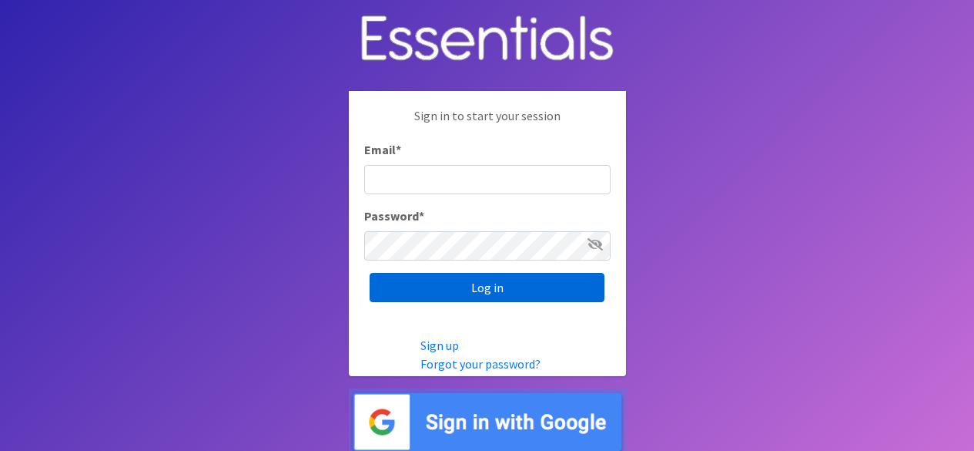
type input "[EMAIL_ADDRESS][DOMAIN_NAME]"
click at [480, 297] on input "Log in" at bounding box center [487, 287] width 235 height 29
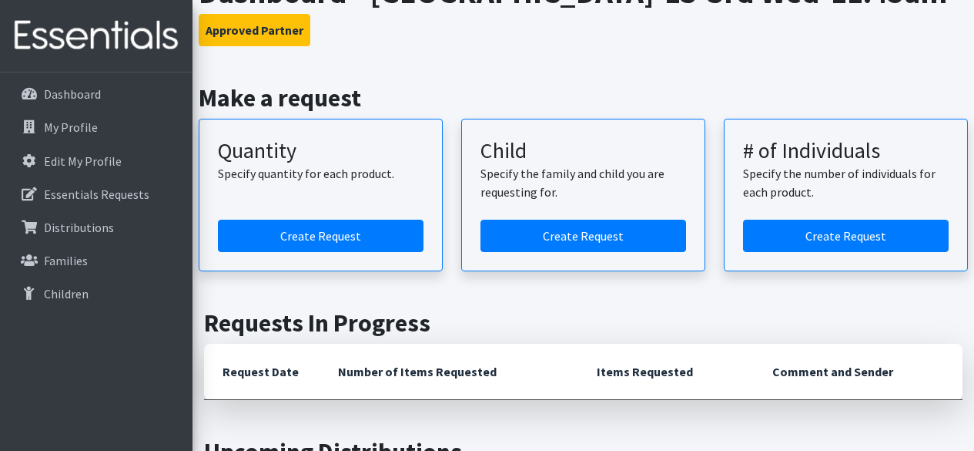
scroll to position [138, 0]
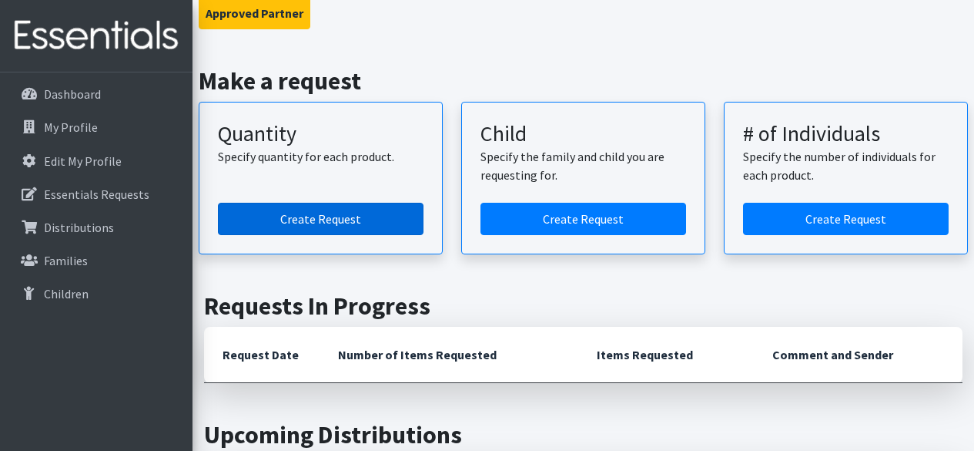
click at [301, 235] on link "Create Request" at bounding box center [321, 219] width 206 height 32
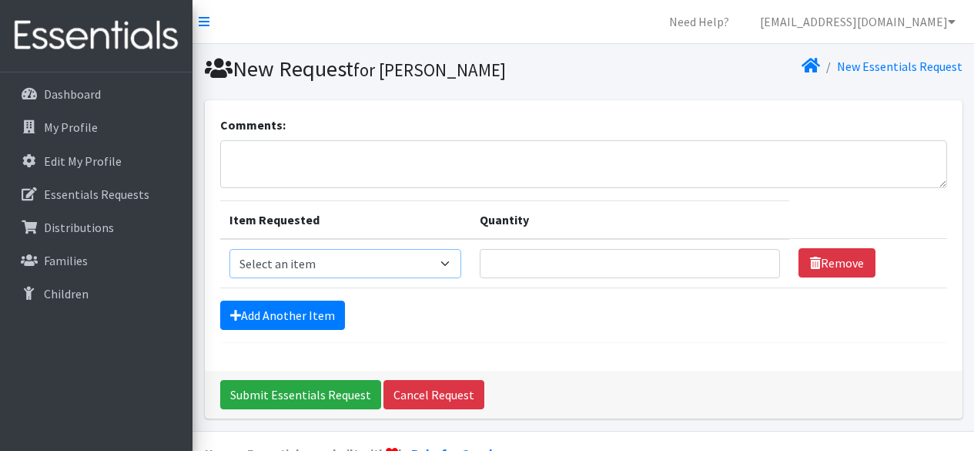
click at [362, 259] on select "Select an item Kids (Newborn) Kids (Size 1) Kids (Size 2) Kids (Size 3) Kids (S…" at bounding box center [346, 263] width 232 height 29
click at [789, 419] on div "Comments: Item Requested Quantity Item Requested Select an item Kids (Newborn) …" at bounding box center [583, 265] width 769 height 330
click at [444, 264] on select "Select an item Kids (Newborn) Kids (Size 1) Kids (Size 2) Kids (Size 3) Kids (S…" at bounding box center [346, 263] width 232 height 29
select select "3419"
click at [230, 249] on select "Select an item Kids (Newborn) Kids (Size 1) Kids (Size 2) Kids (Size 3) Kids (S…" at bounding box center [346, 263] width 232 height 29
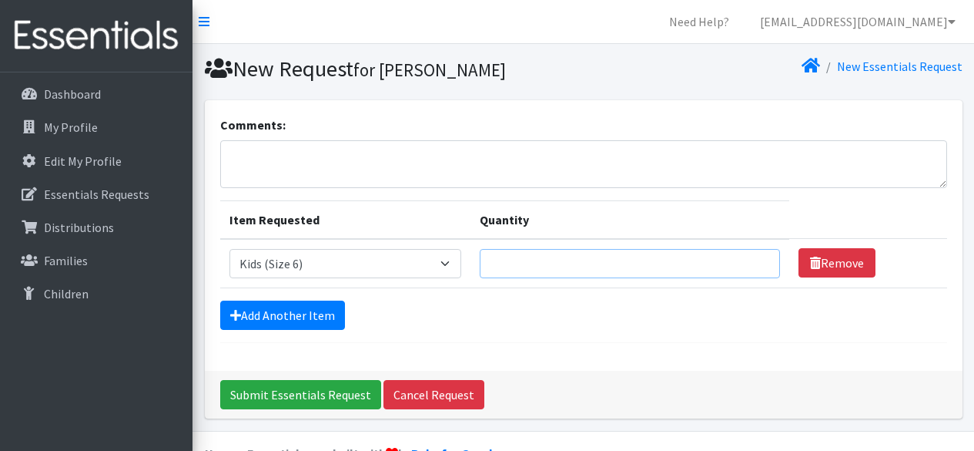
click at [621, 266] on input "Quantity" at bounding box center [630, 263] width 300 height 29
type input "100"
click at [243, 302] on link "Add Another Item" at bounding box center [282, 314] width 125 height 29
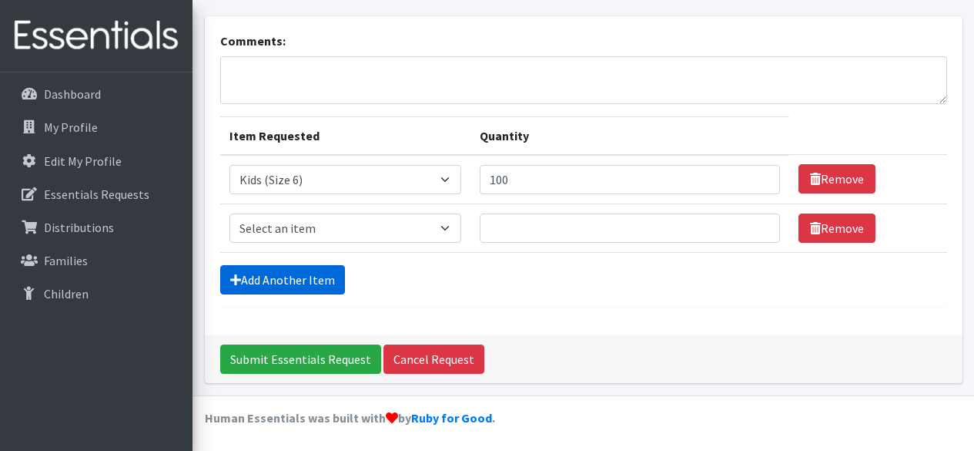
scroll to position [85, 0]
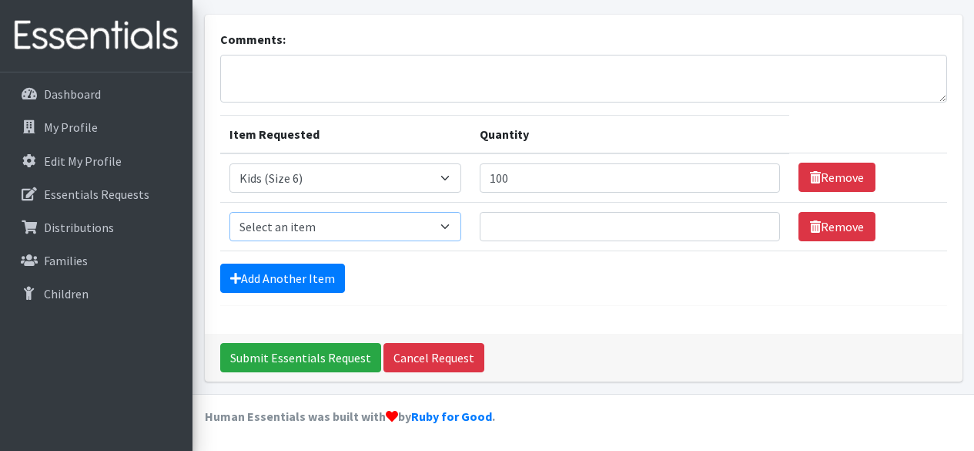
click at [357, 231] on select "Select an item Kids (Newborn) Kids (Size 1) Kids (Size 2) Kids (Size 3) Kids (S…" at bounding box center [346, 226] width 232 height 29
select select "3407"
click at [230, 212] on select "Select an item Kids (Newborn) Kids (Size 1) Kids (Size 2) Kids (Size 3) Kids (S…" at bounding box center [346, 226] width 232 height 29
click at [654, 225] on input "Quantity" at bounding box center [630, 226] width 300 height 29
type input "50"
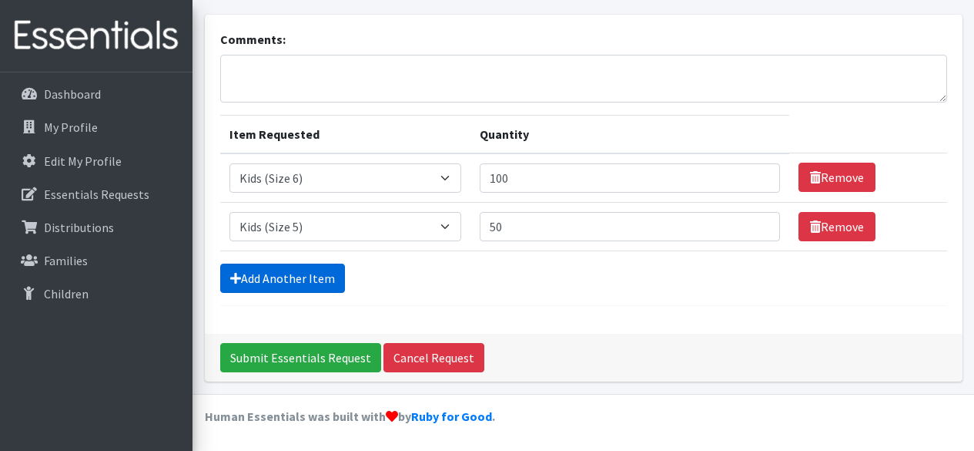
click at [293, 290] on link "Add Another Item" at bounding box center [282, 277] width 125 height 29
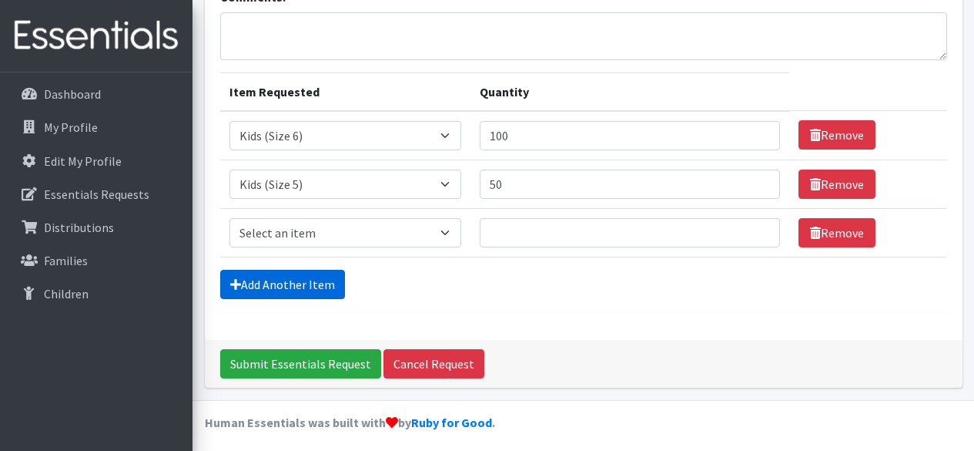
scroll to position [134, 0]
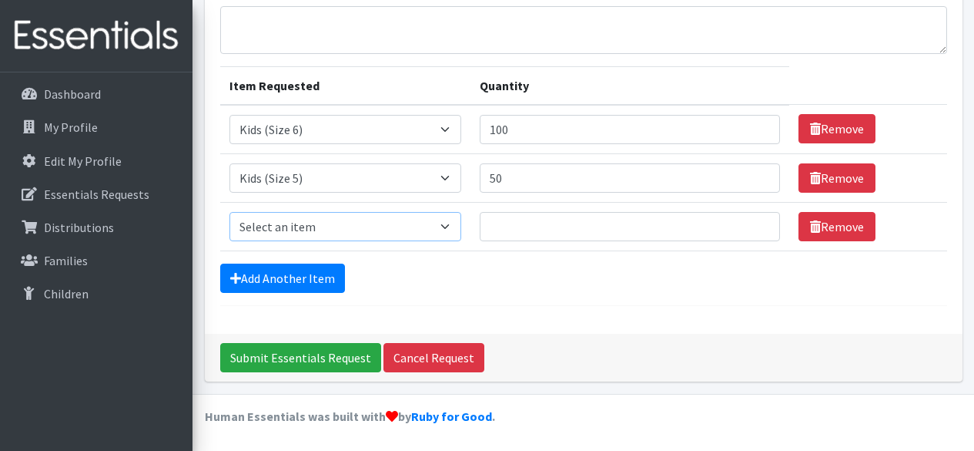
drag, startPoint x: 335, startPoint y: 228, endPoint x: 338, endPoint y: 213, distance: 15.7
click at [335, 228] on select "Select an item Kids (Newborn) Kids (Size 1) Kids (Size 2) Kids (Size 3) Kids (S…" at bounding box center [346, 226] width 232 height 29
select select "3418"
click at [230, 212] on select "Select an item Kids (Newborn) Kids (Size 1) Kids (Size 2) Kids (Size 3) Kids (S…" at bounding box center [346, 226] width 232 height 29
click at [0, 437] on div "Dashboard My Profile Edit My Profile Essentials Requests Distributions Families…" at bounding box center [96, 275] width 193 height 407
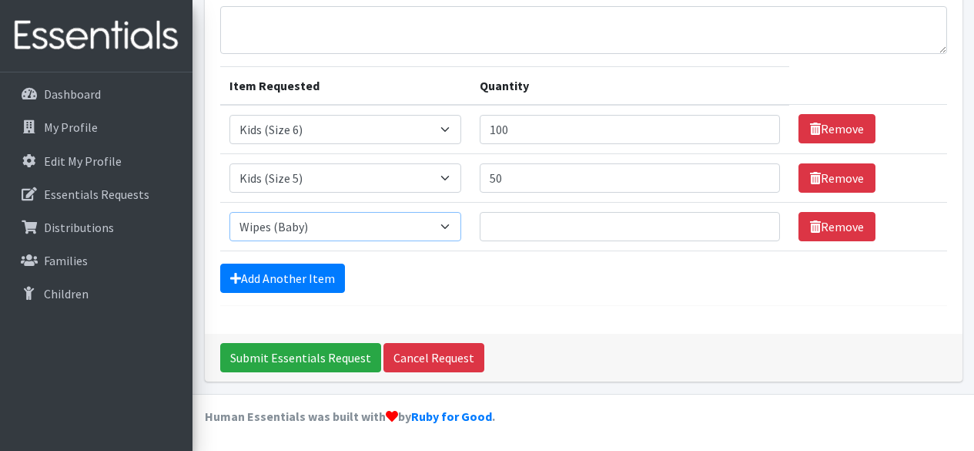
click at [323, 226] on select "Select an item Kids (Newborn) Kids (Size 1) Kids (Size 2) Kids (Size 3) Kids (S…" at bounding box center [346, 226] width 232 height 29
click at [679, 225] on input "Quantity" at bounding box center [630, 226] width 300 height 29
type input "200"
click at [294, 287] on link "Add Another Item" at bounding box center [282, 277] width 125 height 29
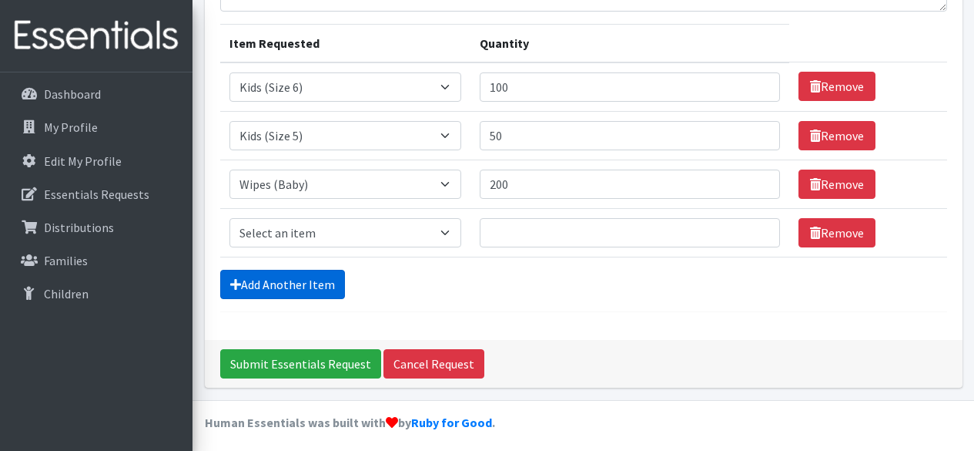
scroll to position [183, 0]
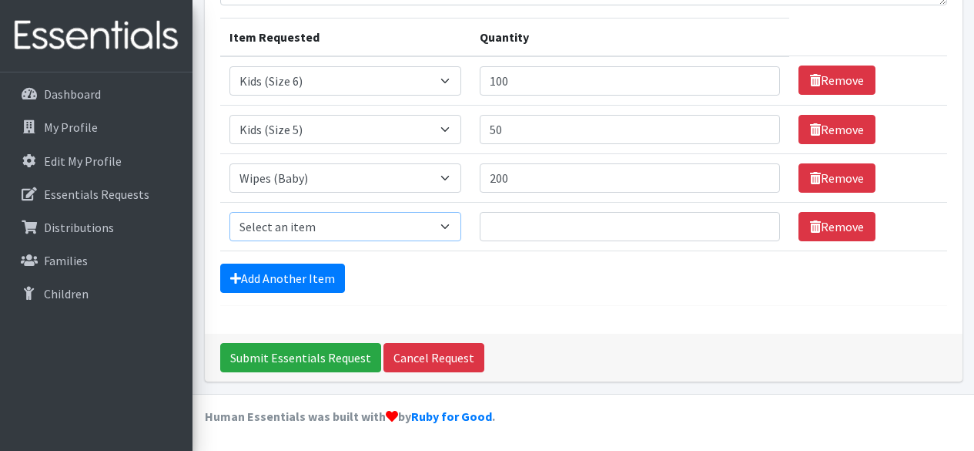
click at [293, 233] on select "Select an item Kids (Newborn) Kids (Size 1) Kids (Size 2) Kids (Size 3) Kids (S…" at bounding box center [346, 226] width 232 height 29
select select "3394"
click at [230, 212] on select "Select an item Kids (Newborn) Kids (Size 1) Kids (Size 2) Kids (Size 3) Kids (S…" at bounding box center [346, 226] width 232 height 29
click at [632, 236] on input "Quantity" at bounding box center [630, 226] width 300 height 29
type input "5"
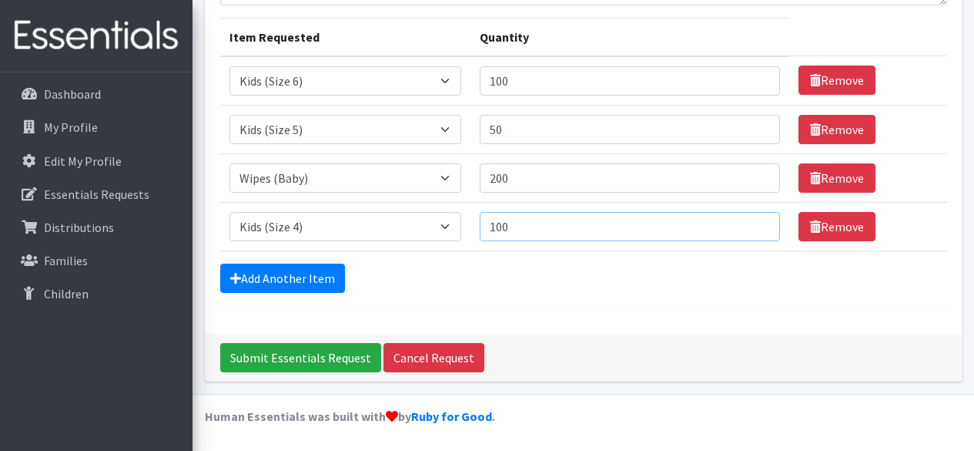
type input "100"
click at [498, 81] on input "100" at bounding box center [630, 80] width 300 height 29
type input "200"
drag, startPoint x: 505, startPoint y: 129, endPoint x: 400, endPoint y: 116, distance: 105.7
click at [400, 116] on tr "Item Requested Select an item Kids (Newborn) Kids (Size 1) Kids (Size 2) Kids (…" at bounding box center [583, 129] width 727 height 49
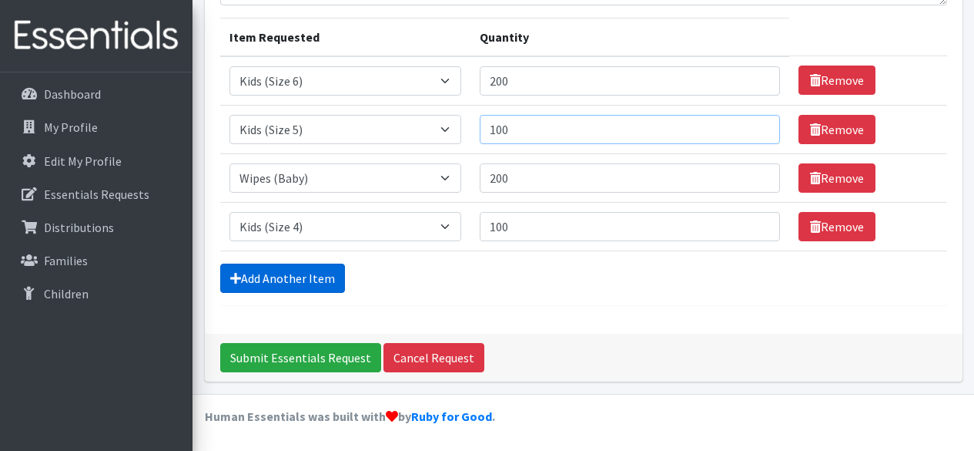
type input "100"
click at [265, 276] on link "Add Another Item" at bounding box center [282, 277] width 125 height 29
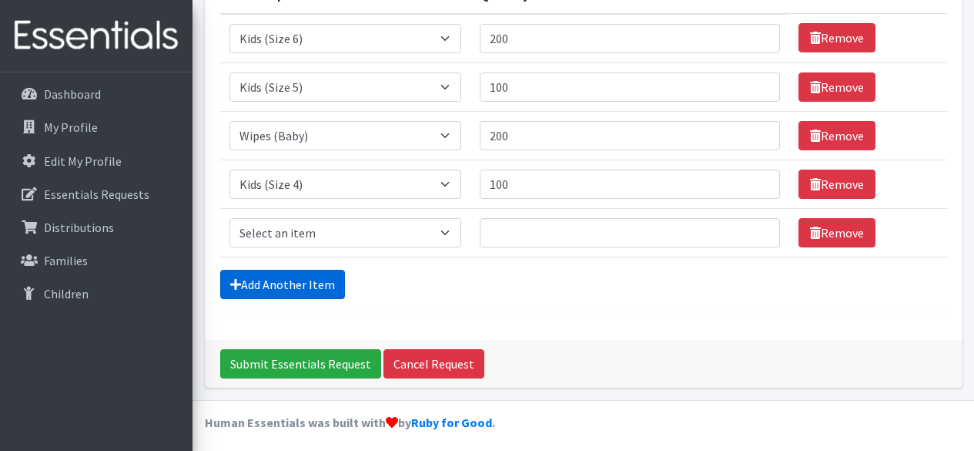
scroll to position [231, 0]
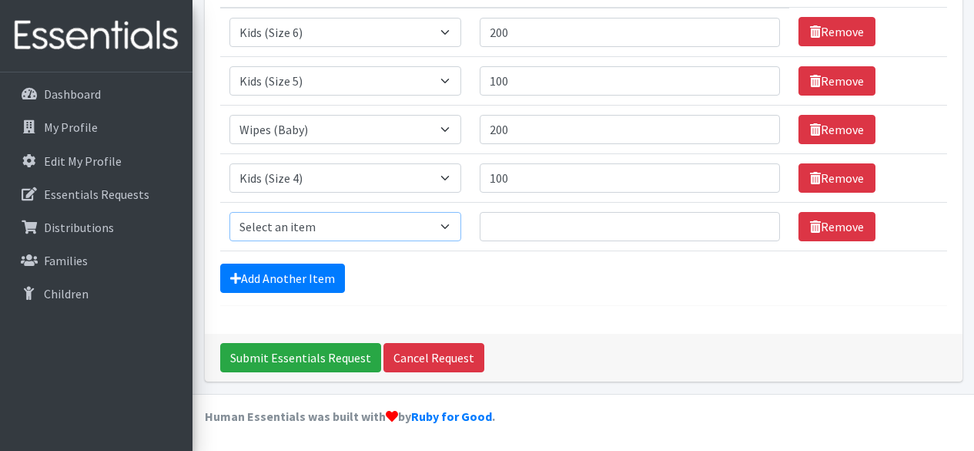
click at [347, 224] on select "Select an item Kids (Newborn) Kids (Size 1) Kids (Size 2) Kids (Size 3) Kids (S…" at bounding box center [346, 226] width 232 height 29
select select "3417"
click at [230, 212] on select "Select an item Kids (Newborn) Kids (Size 1) Kids (Size 2) Kids (Size 3) Kids (S…" at bounding box center [346, 226] width 232 height 29
click at [618, 229] on input "Quantity" at bounding box center [630, 226] width 300 height 29
type input "200"
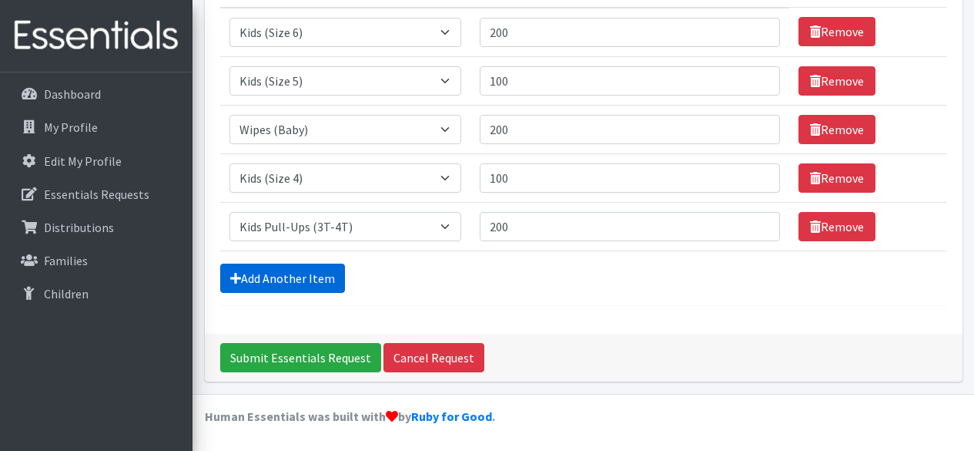
click at [256, 274] on link "Add Another Item" at bounding box center [282, 277] width 125 height 29
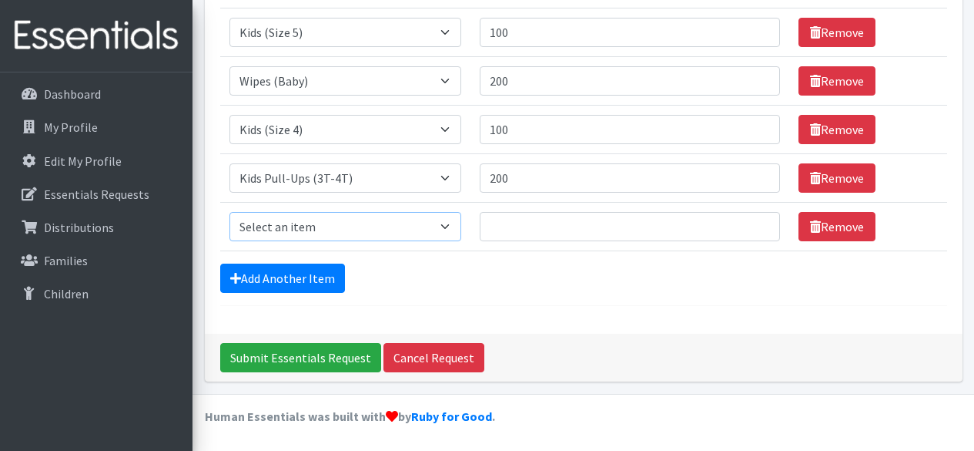
click at [347, 229] on select "Select an item Kids (Newborn) Kids (Size 1) Kids (Size 2) Kids (Size 3) Kids (S…" at bounding box center [346, 226] width 232 height 29
select select "3415"
click at [230, 212] on select "Select an item Kids (Newborn) Kids (Size 1) Kids (Size 2) Kids (Size 3) Kids (S…" at bounding box center [346, 226] width 232 height 29
click at [577, 228] on input "Quantity" at bounding box center [630, 226] width 300 height 29
type input "150"
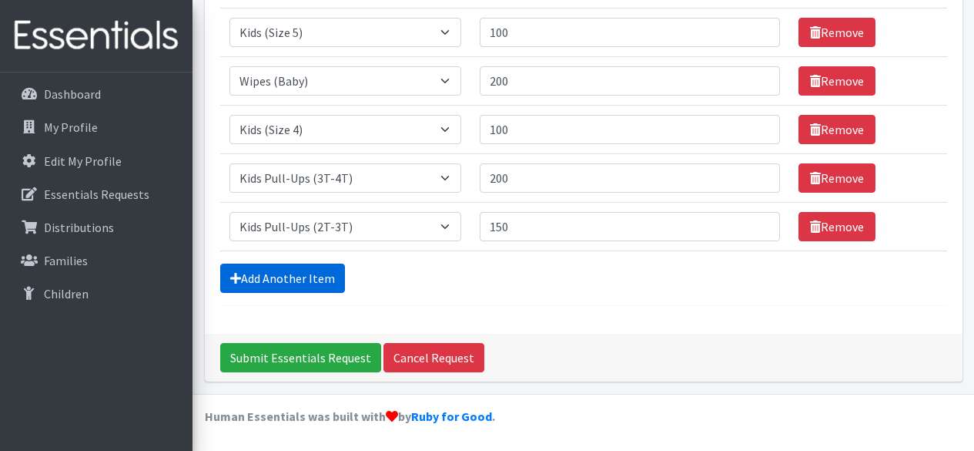
click at [261, 284] on link "Add Another Item" at bounding box center [282, 277] width 125 height 29
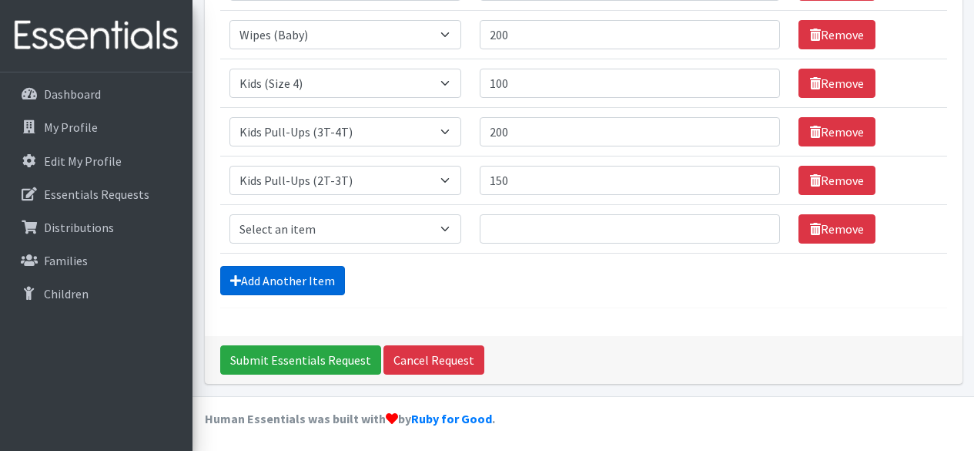
scroll to position [328, 0]
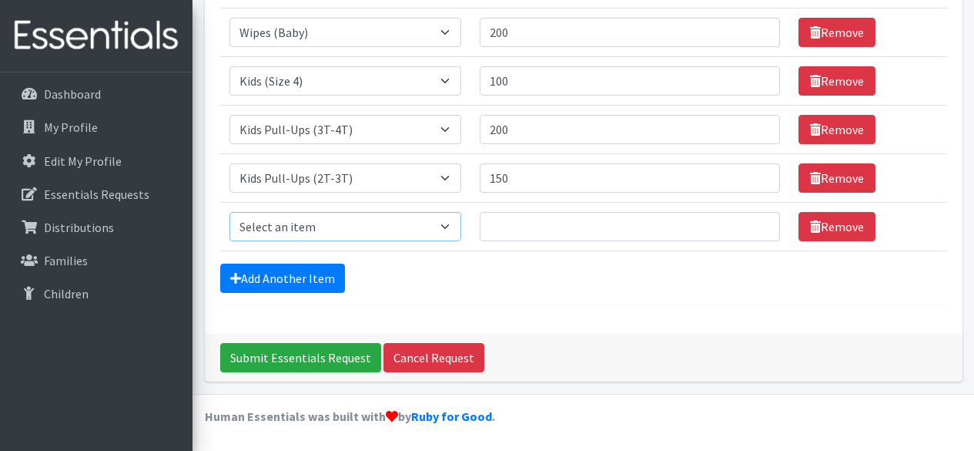
click at [284, 231] on select "Select an item Kids (Newborn) Kids (Size 1) Kids (Size 2) Kids (Size 3) Kids (S…" at bounding box center [346, 226] width 232 height 29
select select "3408"
click at [230, 212] on select "Select an item Kids (Newborn) Kids (Size 1) Kids (Size 2) Kids (Size 3) Kids (S…" at bounding box center [346, 226] width 232 height 29
click at [688, 230] on input "Quantity" at bounding box center [630, 226] width 300 height 29
type input "150"
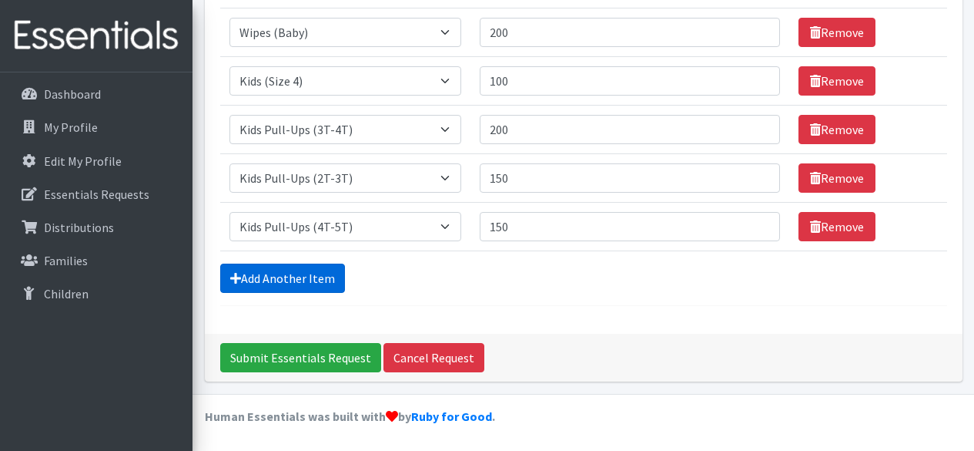
click at [248, 286] on link "Add Another Item" at bounding box center [282, 277] width 125 height 29
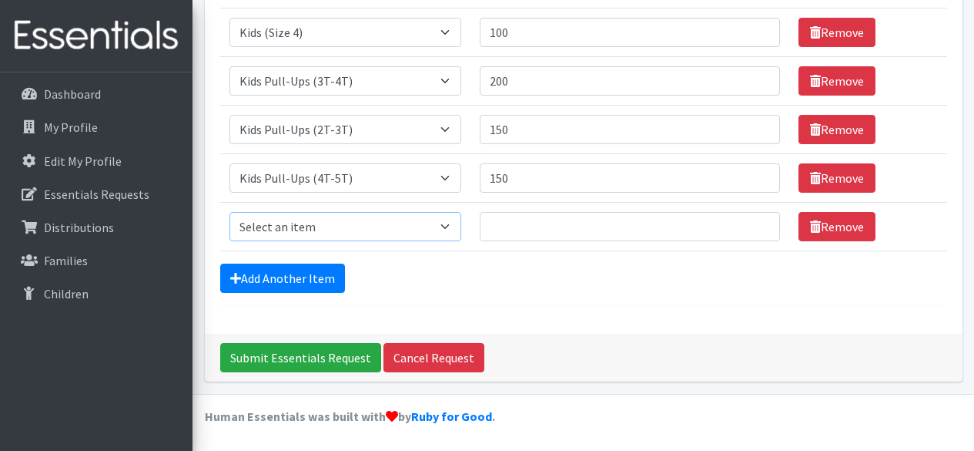
click at [266, 226] on select "Select an item Kids (Newborn) Kids (Size 1) Kids (Size 2) Kids (Size 3) Kids (S…" at bounding box center [346, 226] width 232 height 29
select select "3401"
click at [230, 212] on select "Select an item Kids (Newborn) Kids (Size 1) Kids (Size 2) Kids (Size 3) Kids (S…" at bounding box center [346, 226] width 232 height 29
click at [692, 234] on input "Quantity" at bounding box center [630, 226] width 300 height 29
type input "50"
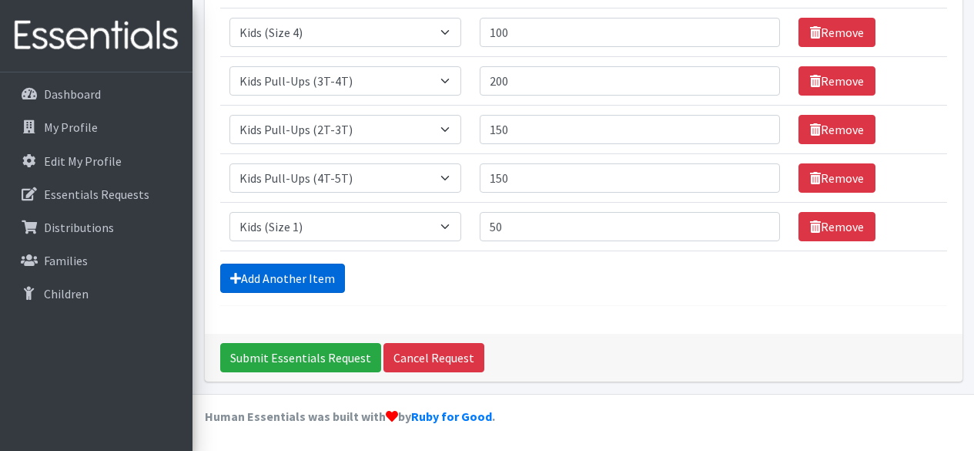
click at [246, 277] on link "Add Another Item" at bounding box center [282, 277] width 125 height 29
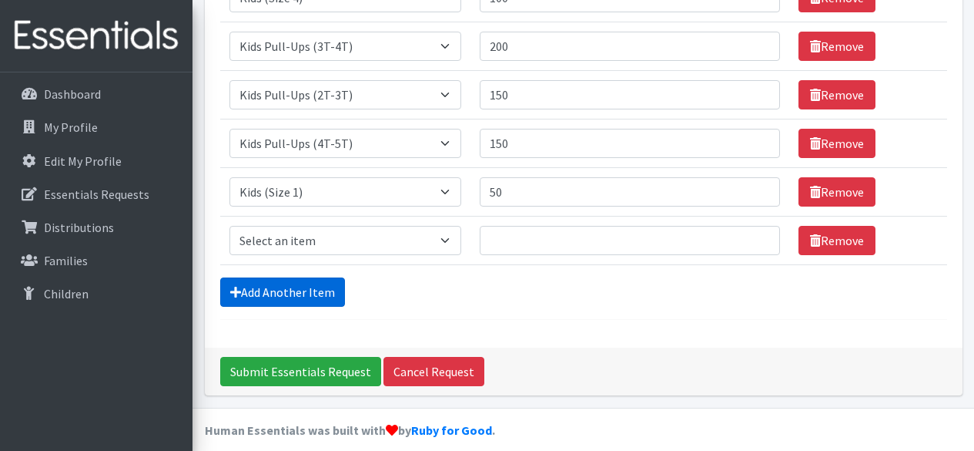
scroll to position [425, 0]
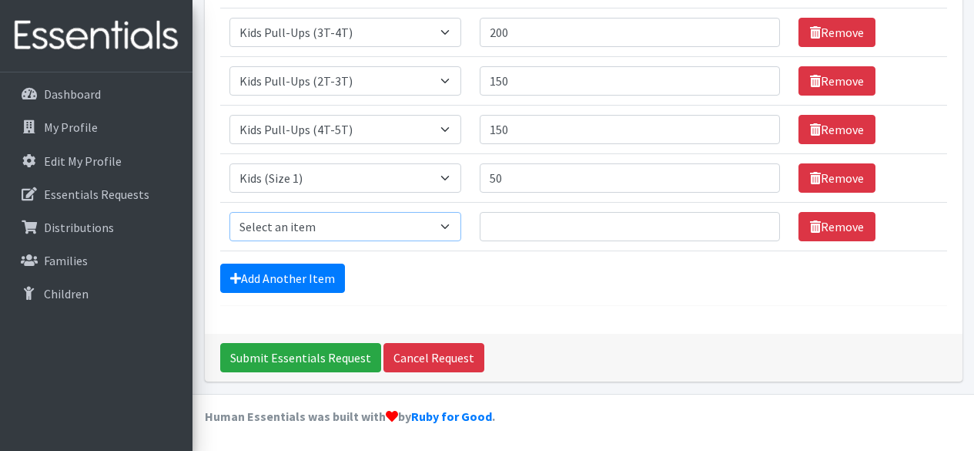
click at [260, 227] on select "Select an item Kids (Newborn) Kids (Size 1) Kids (Size 2) Kids (Size 3) Kids (S…" at bounding box center [346, 226] width 232 height 29
select select "3400"
click at [230, 212] on select "Select an item Kids (Newborn) Kids (Size 1) Kids (Size 2) Kids (Size 3) Kids (S…" at bounding box center [346, 226] width 232 height 29
click at [721, 222] on input "Quantity" at bounding box center [630, 226] width 300 height 29
type input "50"
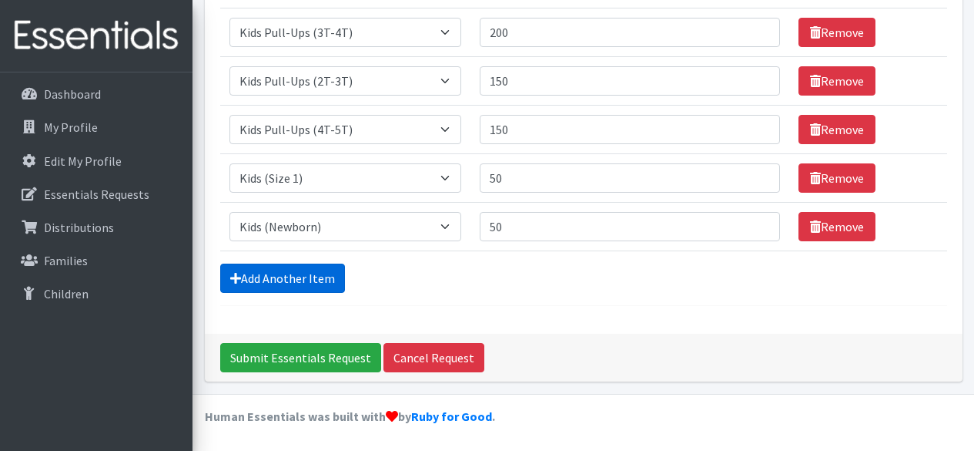
click at [246, 280] on link "Add Another Item" at bounding box center [282, 277] width 125 height 29
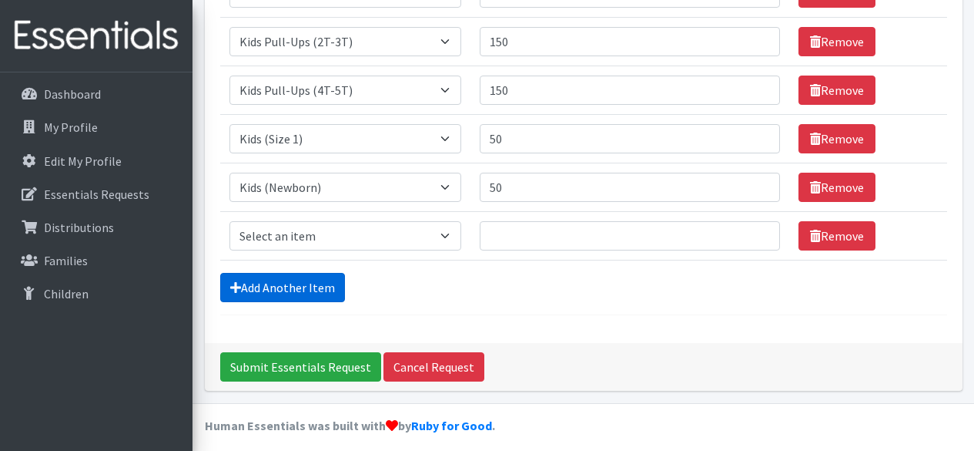
scroll to position [474, 0]
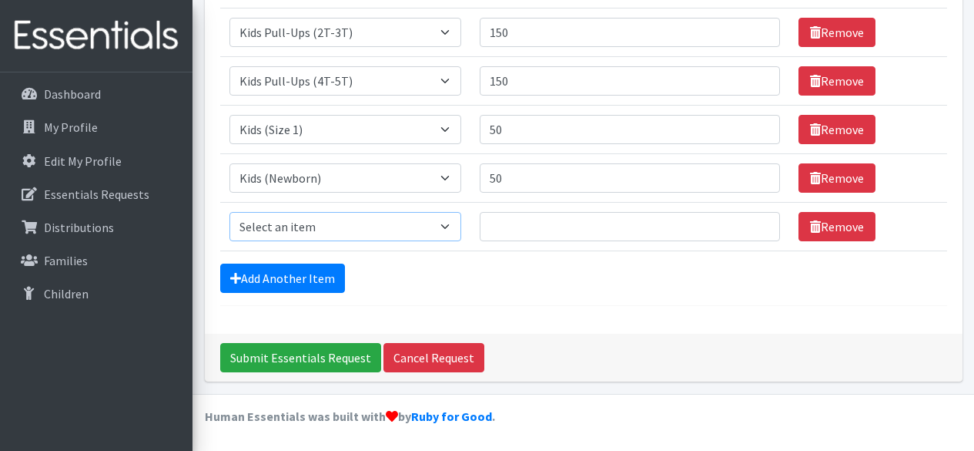
click at [262, 226] on select "Select an item Kids (Newborn) Kids (Size 1) Kids (Size 2) Kids (Size 3) Kids (S…" at bounding box center [346, 226] width 232 height 29
click at [230, 212] on select "Select an item Kids (Newborn) Kids (Size 1) Kids (Size 2) Kids (Size 3) Kids (S…" at bounding box center [346, 226] width 232 height 29
click at [270, 230] on select "Select an item Kids (Newborn) Kids (Size 1) Kids (Size 2) Kids (Size 3) Kids (S…" at bounding box center [346, 226] width 232 height 29
select select "3420"
click at [230, 212] on select "Select an item Kids (Newborn) Kids (Size 1) Kids (Size 2) Kids (Size 3) Kids (S…" at bounding box center [346, 226] width 232 height 29
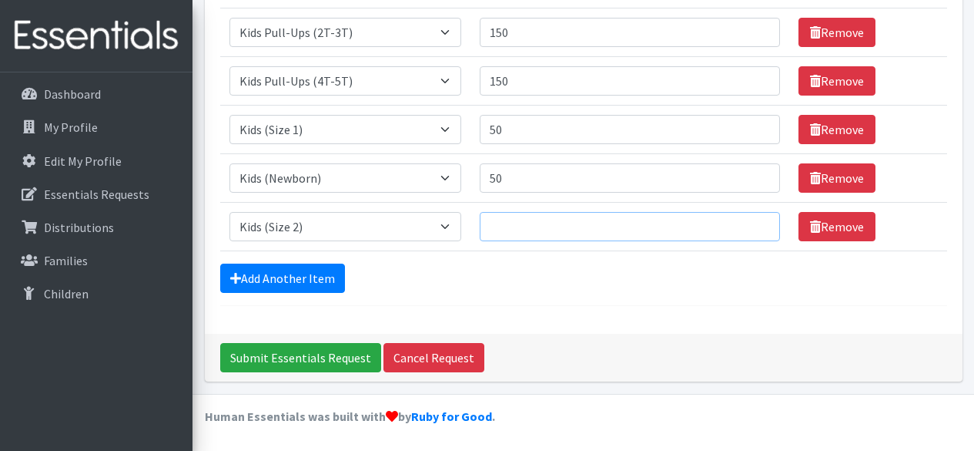
click at [652, 219] on input "Quantity" at bounding box center [630, 226] width 300 height 29
type input "50"
click at [565, 347] on div "Submit Essentials Request Cancel Request" at bounding box center [584, 357] width 758 height 48
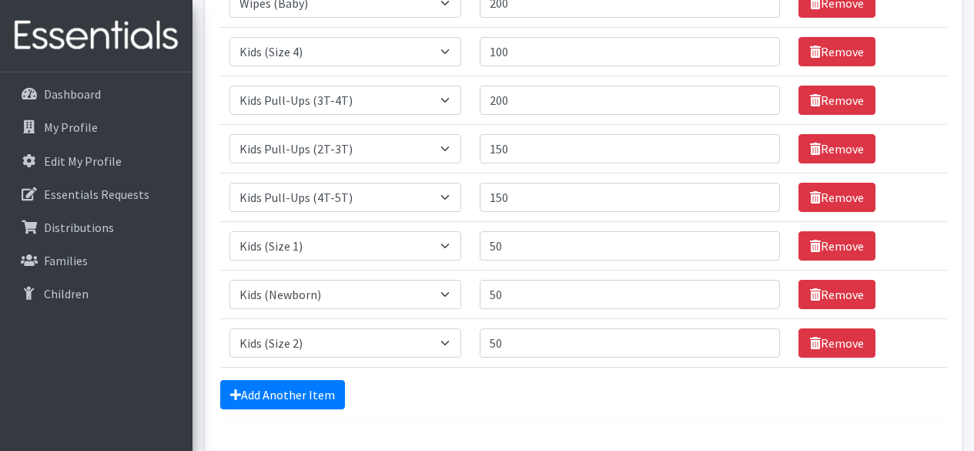
scroll to position [358, 0]
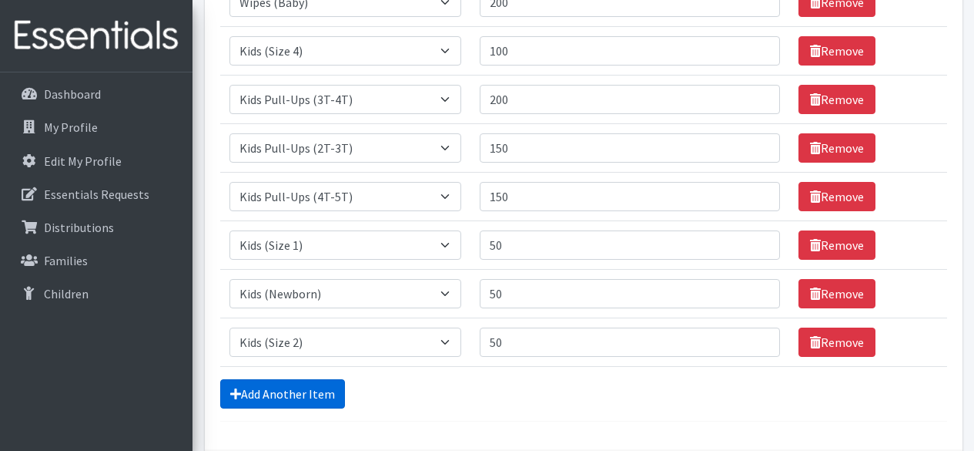
click at [283, 391] on link "Add Another Item" at bounding box center [282, 393] width 125 height 29
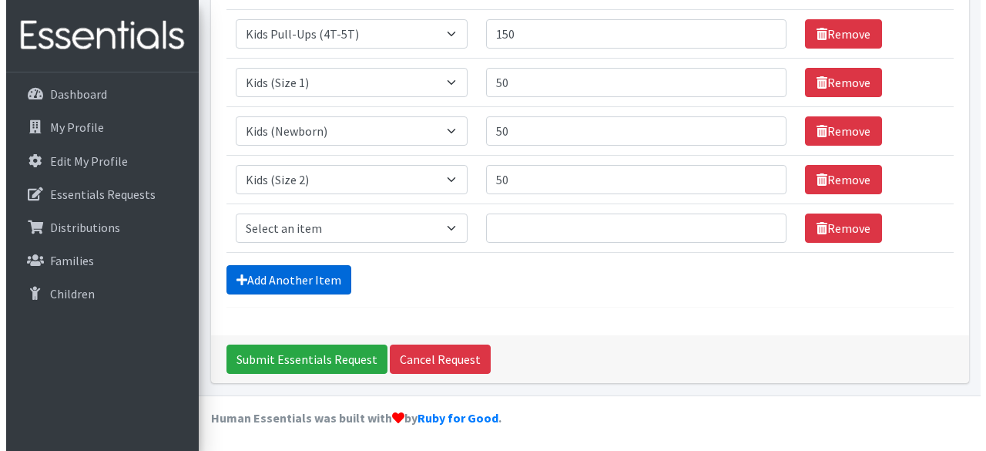
scroll to position [522, 0]
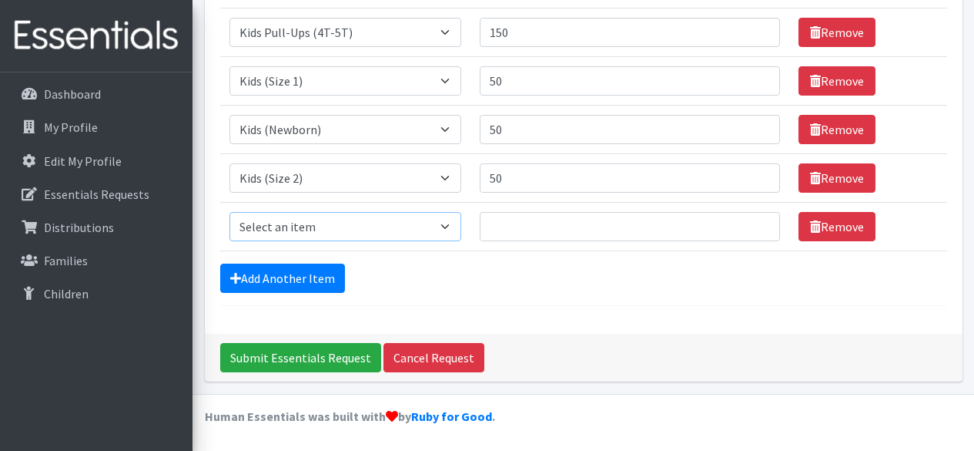
click at [334, 218] on select "Select an item Kids (Newborn) Kids (Size 1) Kids (Size 2) Kids (Size 3) Kids (S…" at bounding box center [346, 226] width 232 height 29
select select "3393"
click at [230, 212] on select "Select an item Kids (Newborn) Kids (Size 1) Kids (Size 2) Kids (Size 3) Kids (S…" at bounding box center [346, 226] width 232 height 29
click at [556, 232] on input "Quantity" at bounding box center [630, 226] width 300 height 29
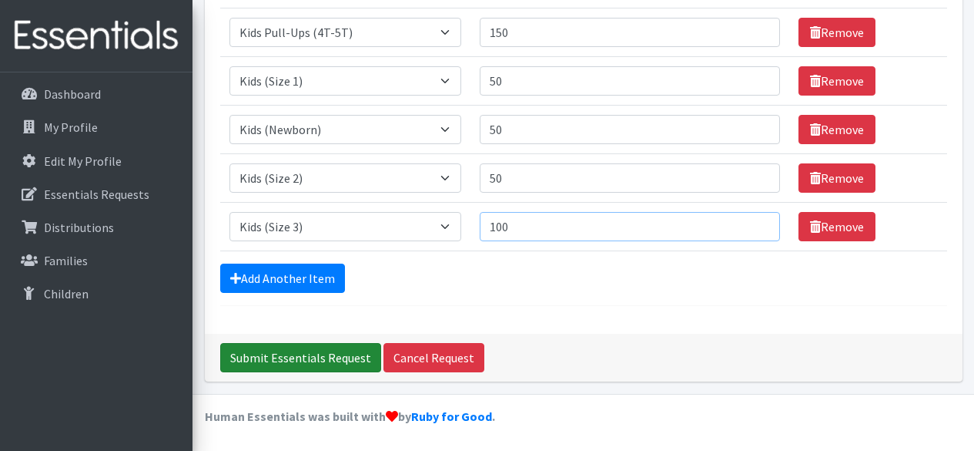
type input "100"
click at [288, 370] on input "Submit Essentials Request" at bounding box center [300, 357] width 161 height 29
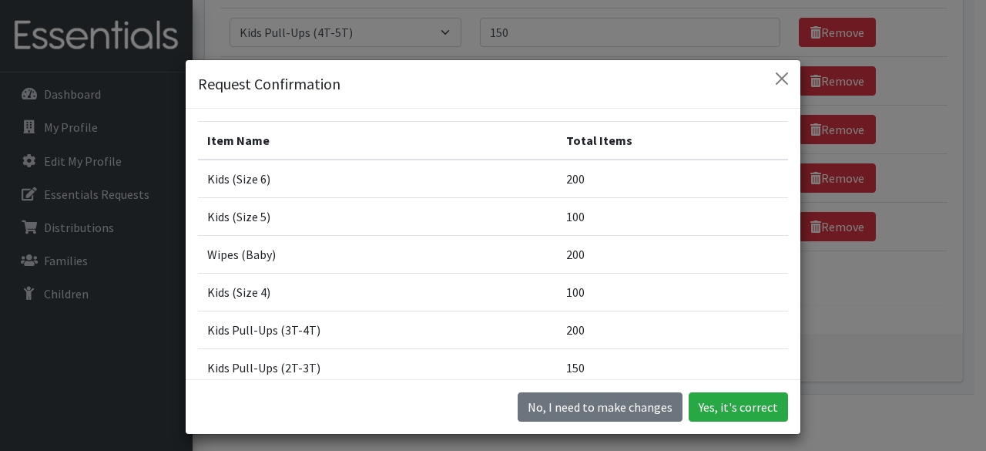
click at [557, 306] on td "100" at bounding box center [672, 292] width 231 height 38
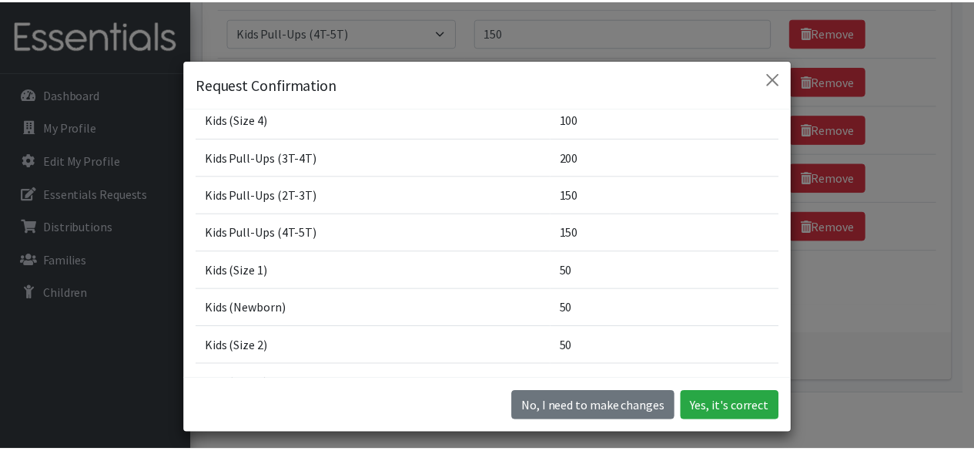
scroll to position [173, 0]
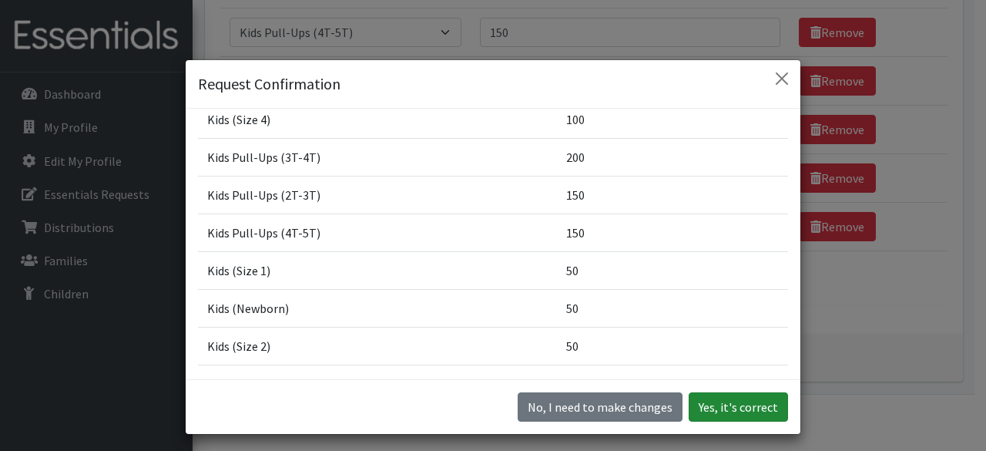
click at [741, 406] on button "Yes, it's correct" at bounding box center [738, 406] width 99 height 29
